Goal: Find specific page/section: Find specific page/section

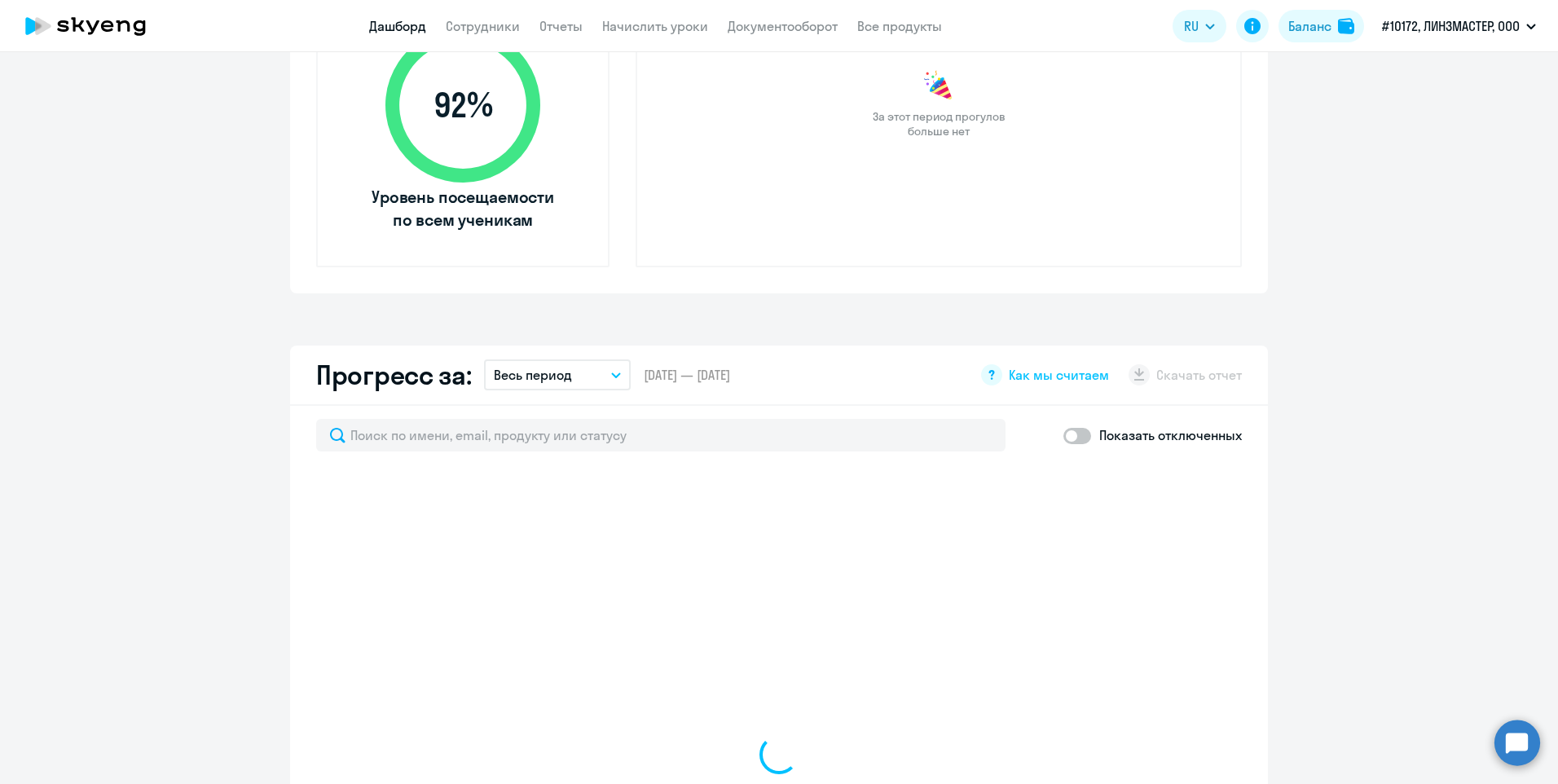
scroll to position [815, 0]
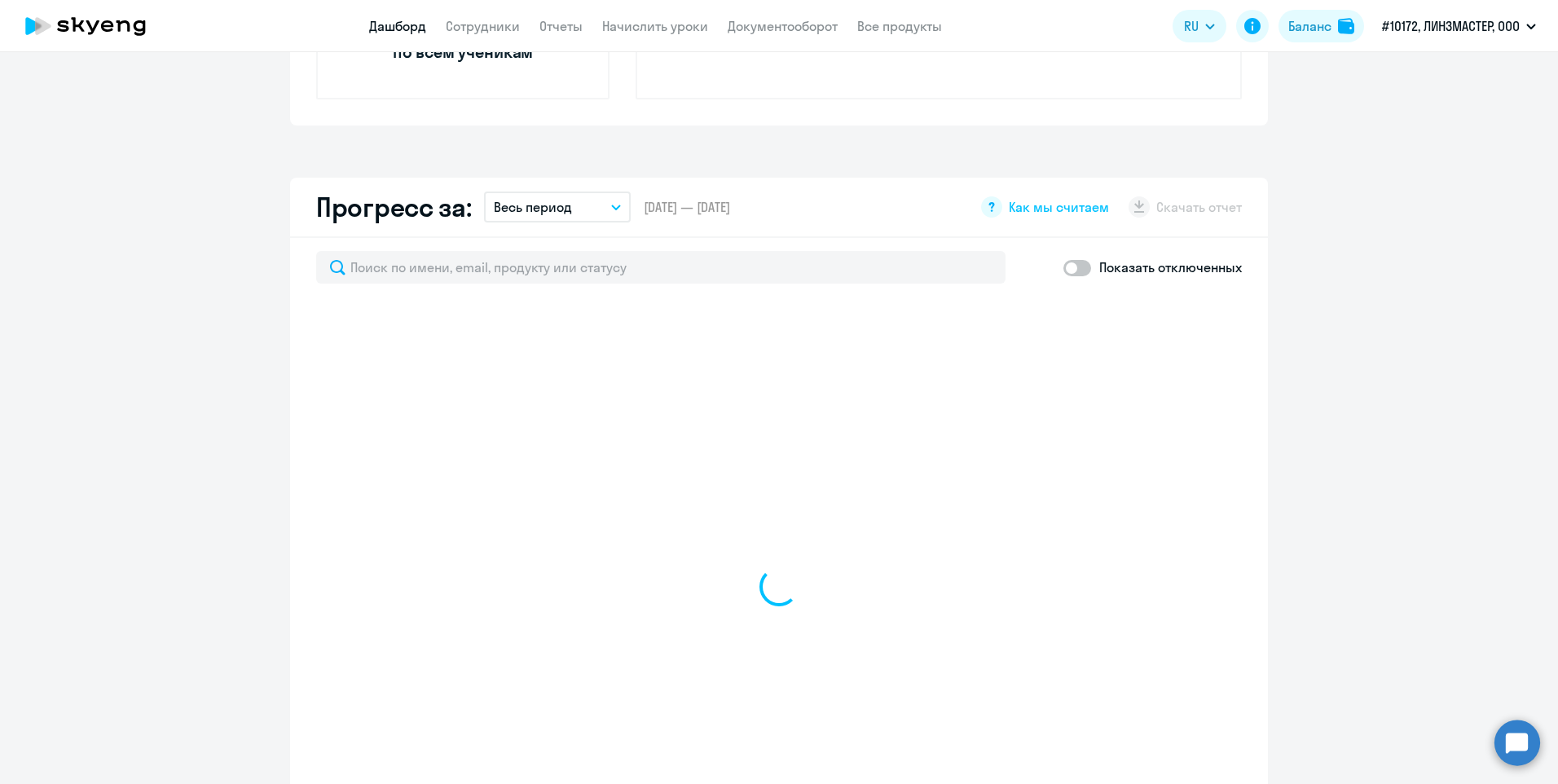
select select "30"
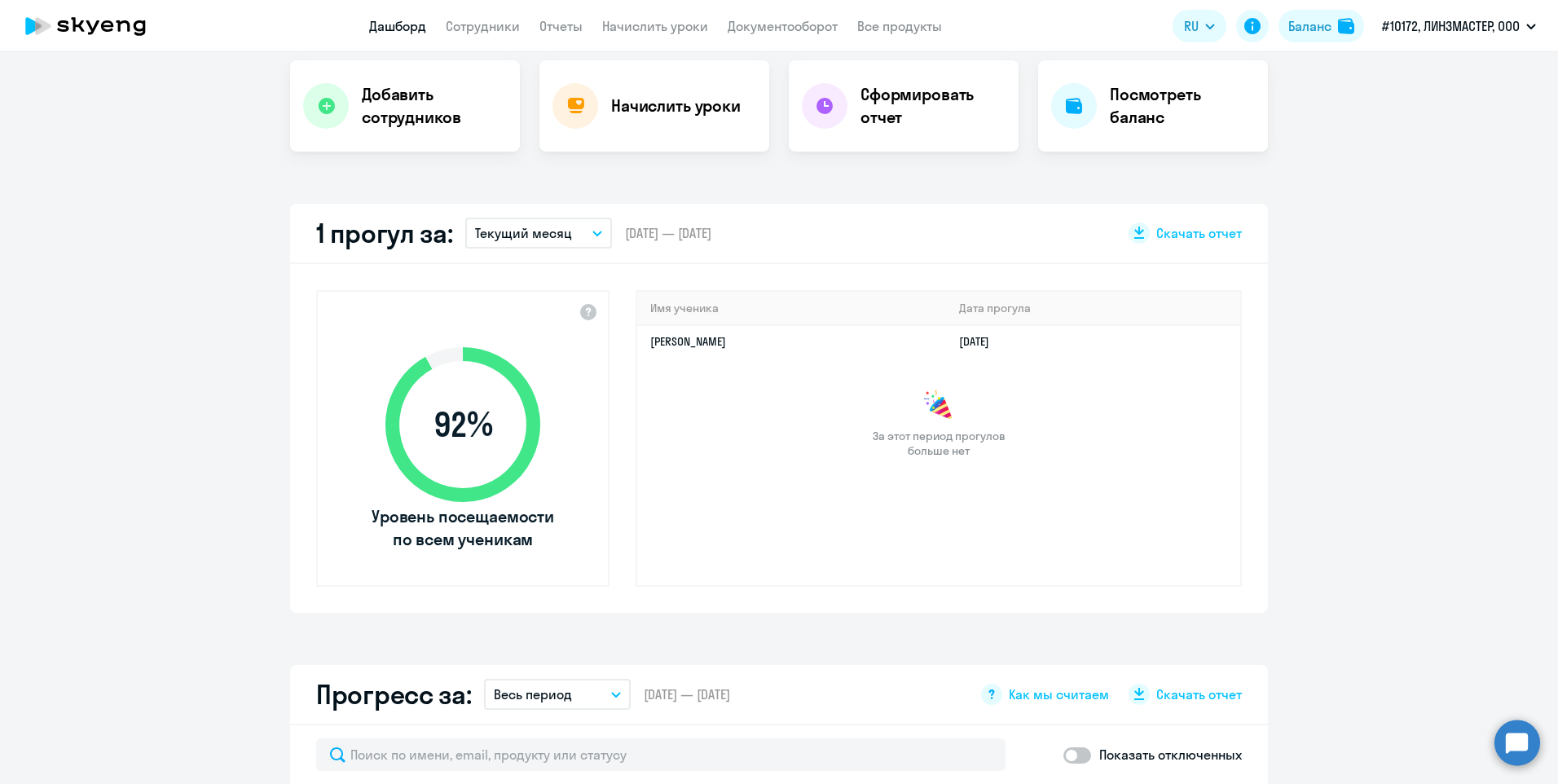
scroll to position [326, 0]
click at [1126, 94] on h4 "Посмотреть баланс" at bounding box center [1182, 108] width 145 height 46
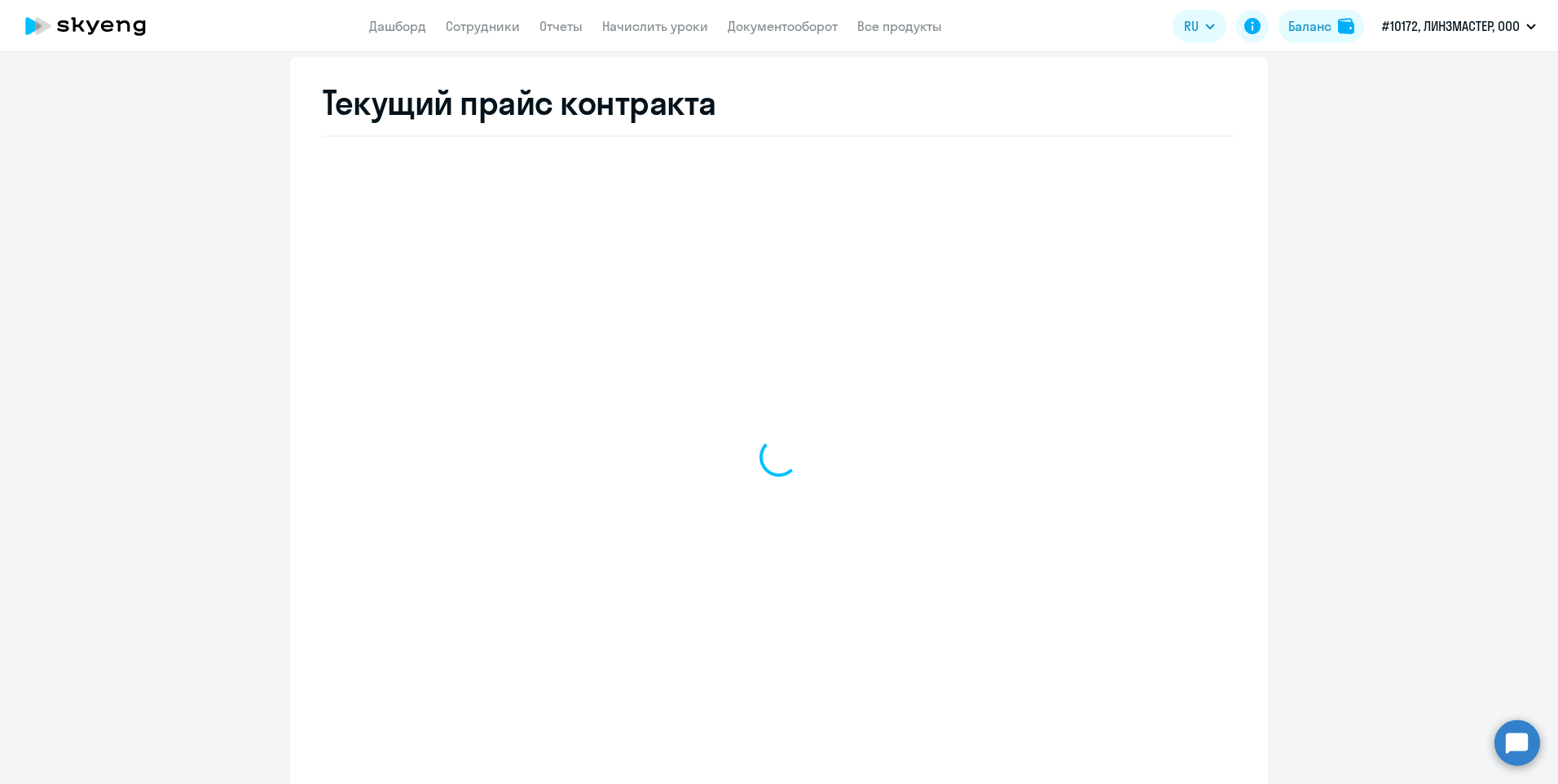
select select "english_adult_not_native_speaker"
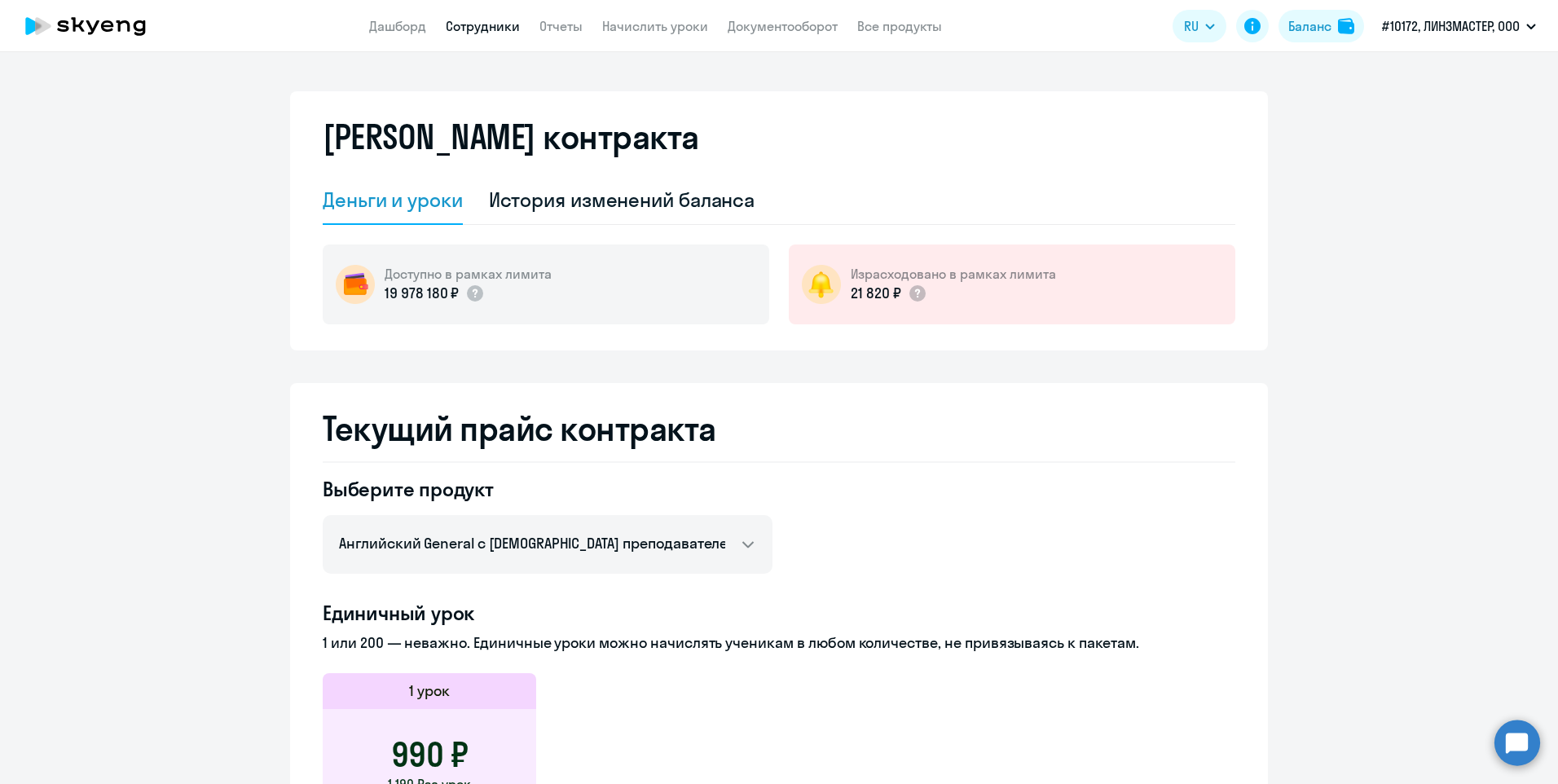
click at [490, 20] on link "Сотрудники" at bounding box center [482, 26] width 74 height 16
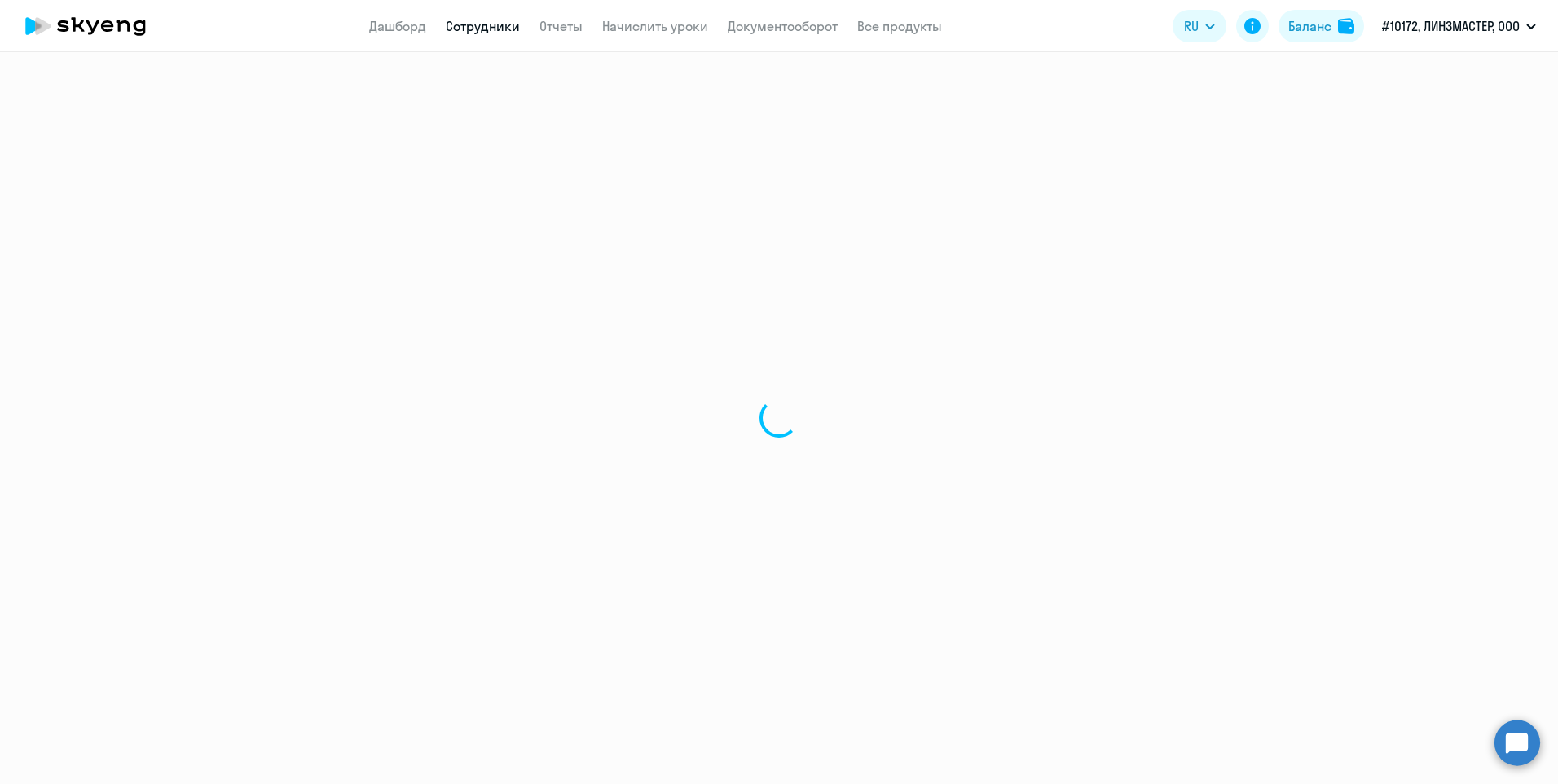
select select "30"
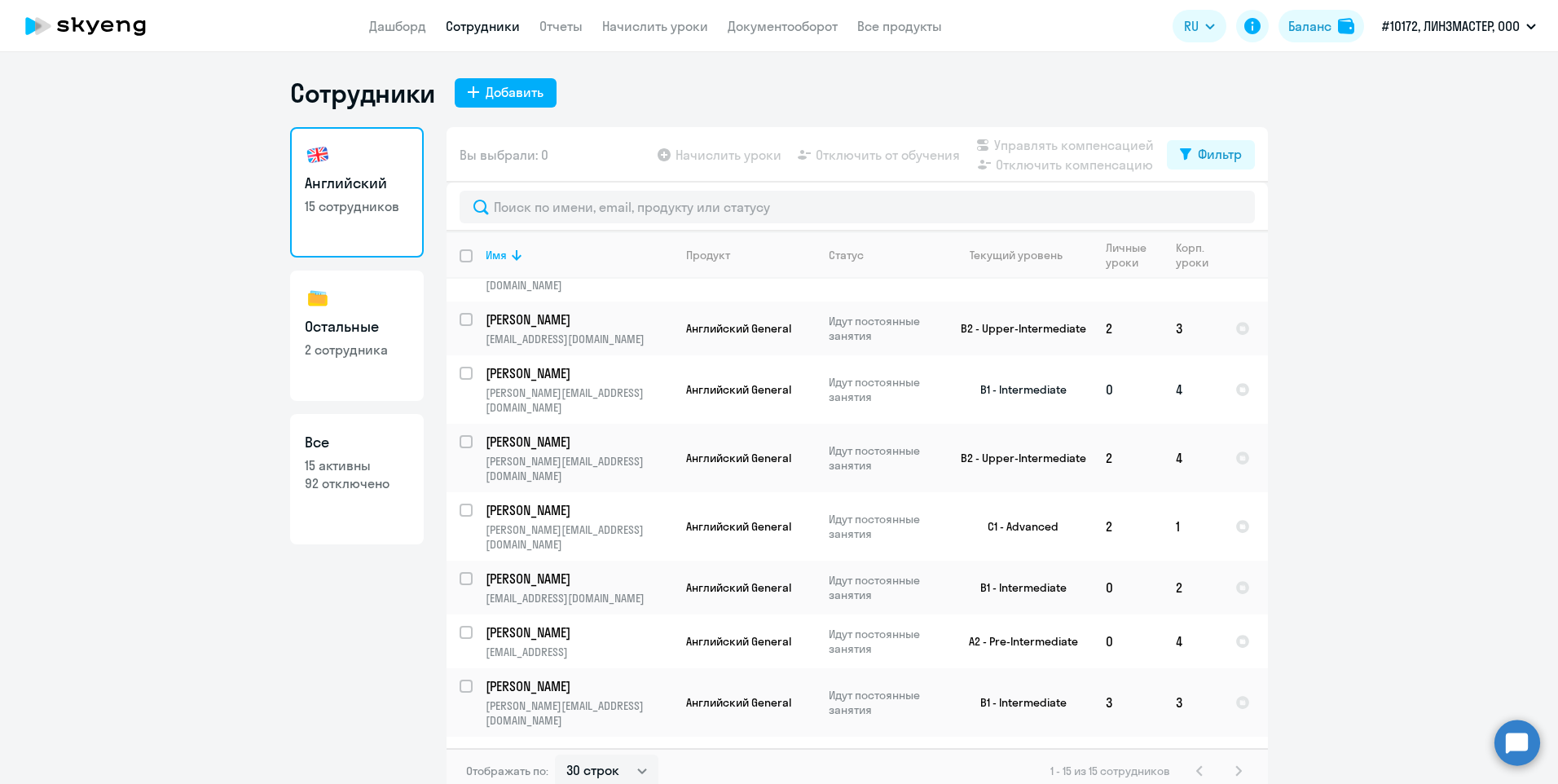
scroll to position [163, 0]
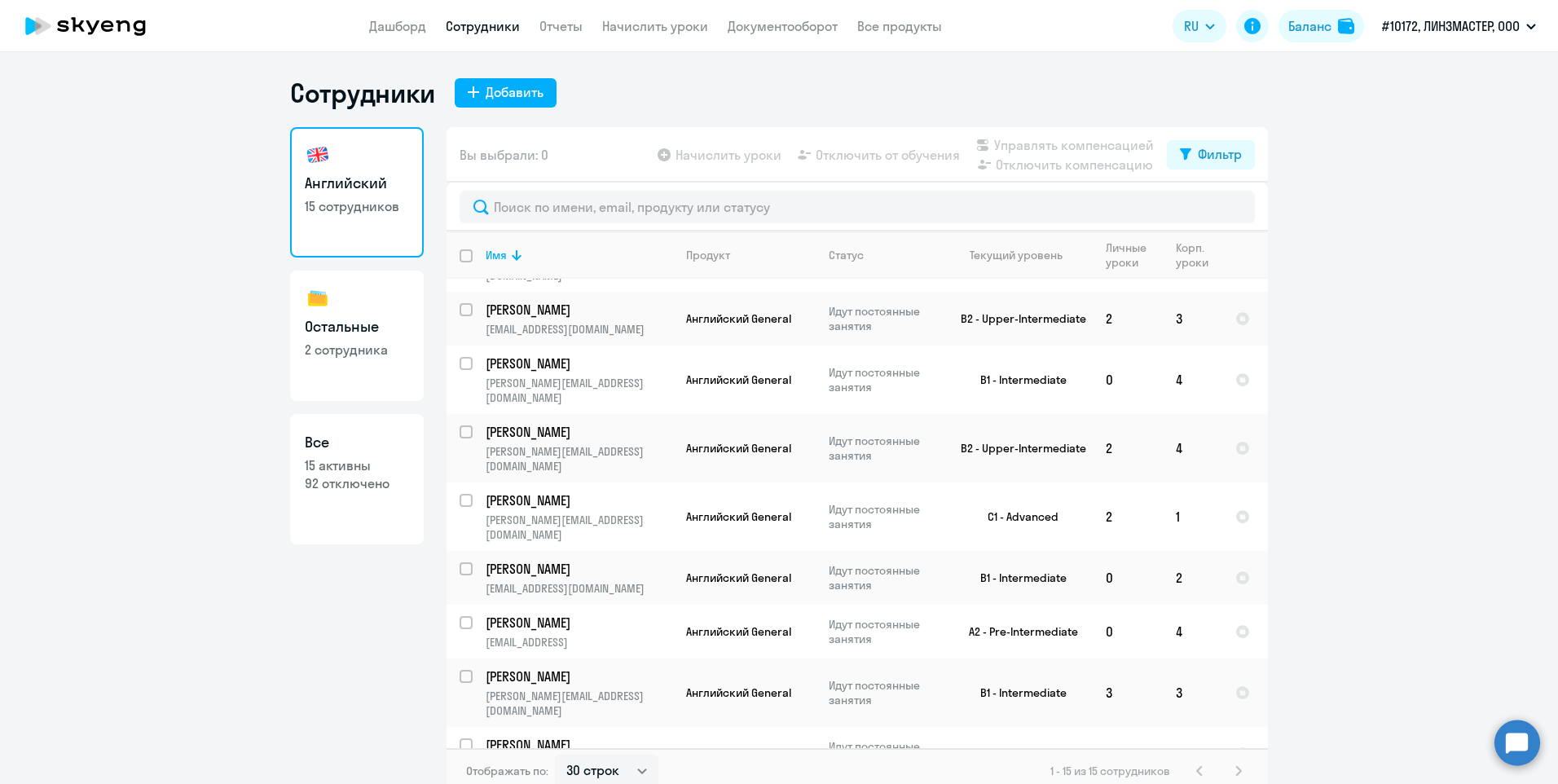
click at [1364, 350] on ng-component "Сотрудники Добавить Английский 15 сотрудников Остальные 2 сотрудника Все 15 акт…" at bounding box center [779, 435] width 1558 height 717
